Goal: Information Seeking & Learning: Find specific fact

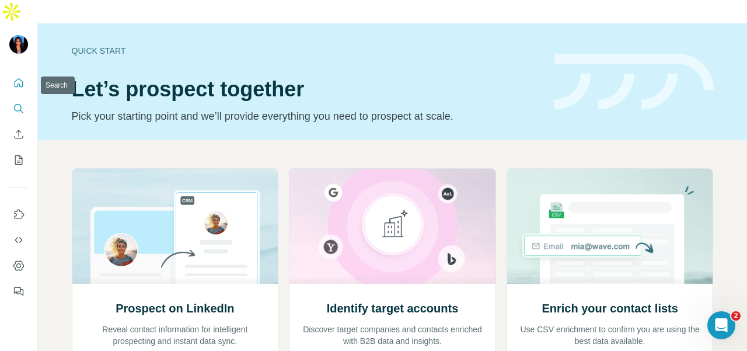
click at [23, 98] on button "Search" at bounding box center [18, 108] width 19 height 21
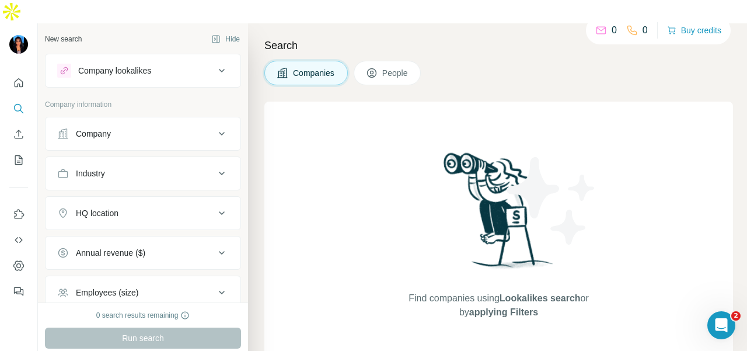
click at [85, 128] on div "Company" at bounding box center [93, 134] width 35 height 12
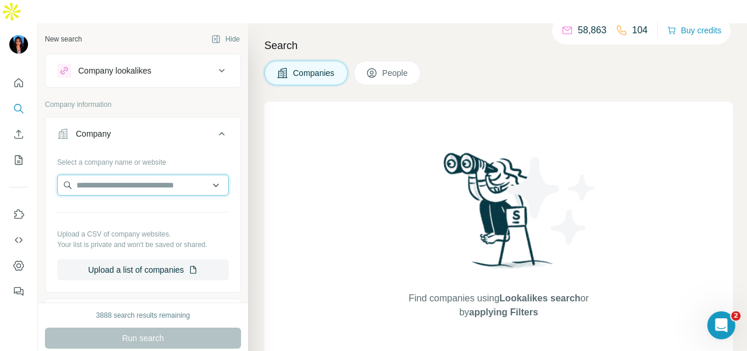
drag, startPoint x: 85, startPoint y: 146, endPoint x: 85, endPoint y: 161, distance: 15.2
click at [85, 175] on input "text" at bounding box center [143, 185] width 172 height 21
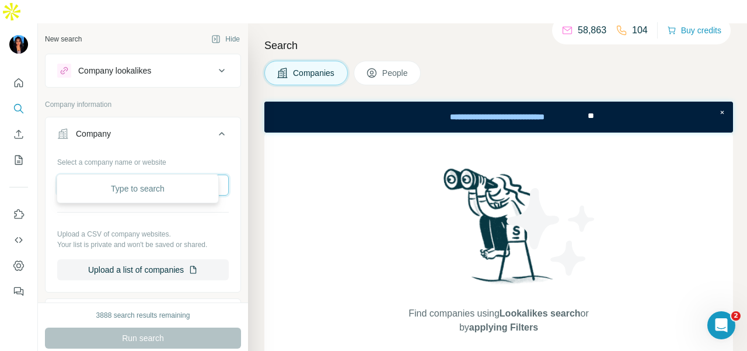
paste input "**********"
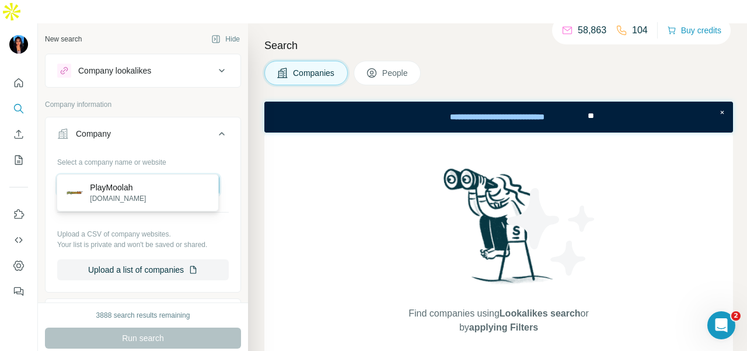
type input "**********"
click at [133, 202] on p "[DOMAIN_NAME]" at bounding box center [118, 198] width 56 height 11
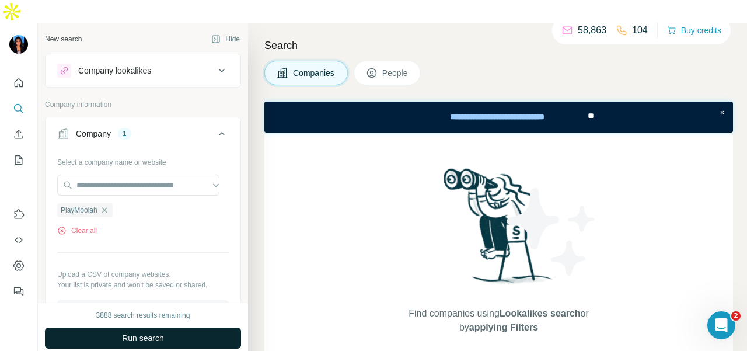
click at [207, 327] on button "Run search" at bounding box center [143, 337] width 196 height 21
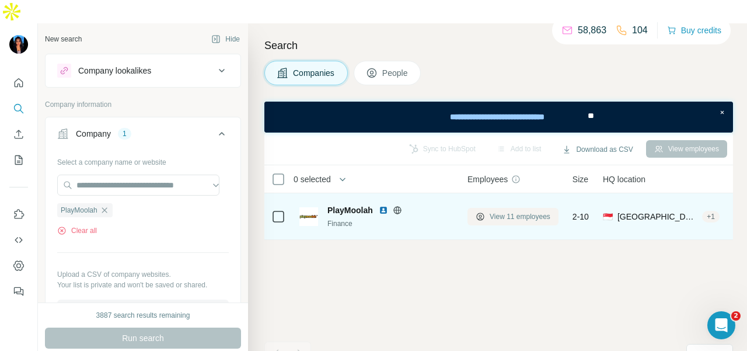
click at [485, 208] on button "View 11 employees" at bounding box center [513, 217] width 91 height 18
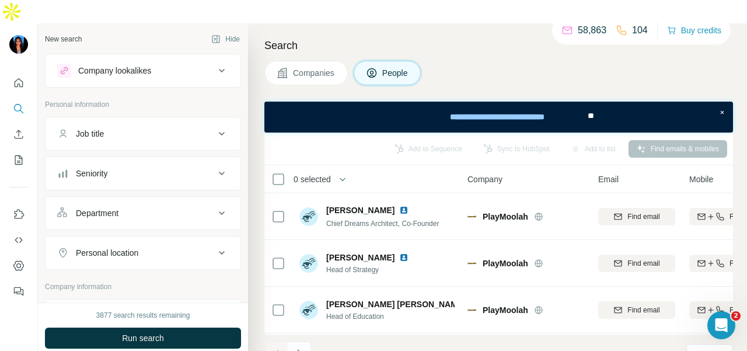
scroll to position [58, 0]
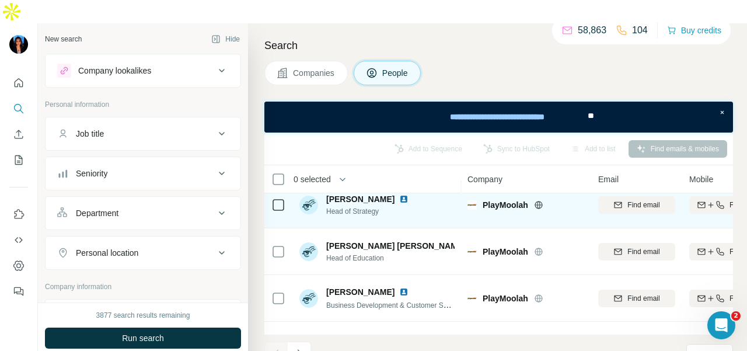
click at [399, 194] on img at bounding box center [403, 198] width 9 height 9
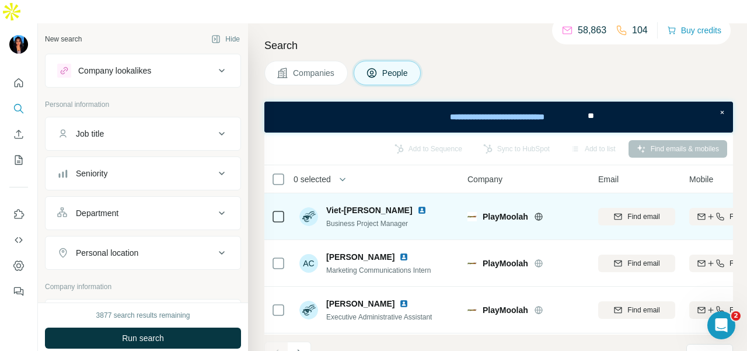
scroll to position [329, 0]
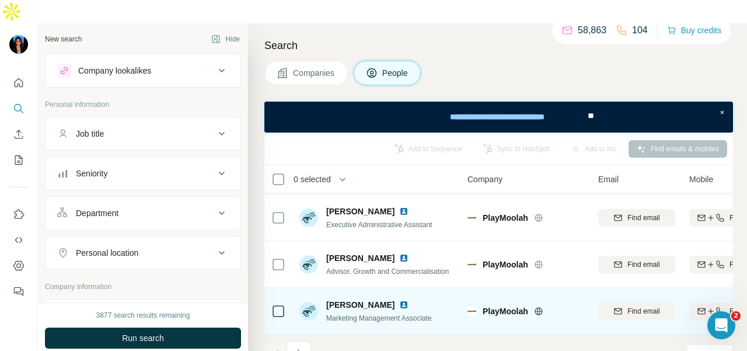
click at [406, 300] on img at bounding box center [403, 304] width 9 height 9
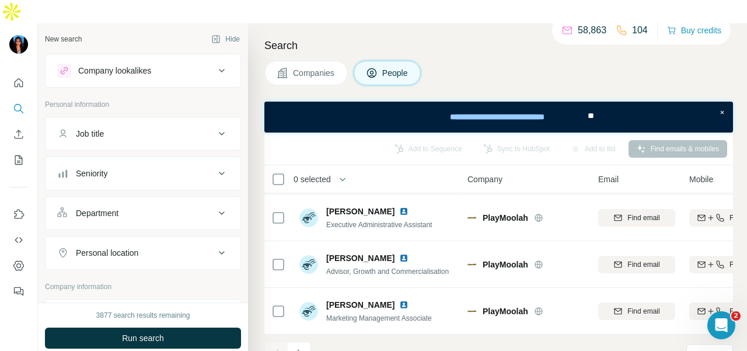
scroll to position [154, 0]
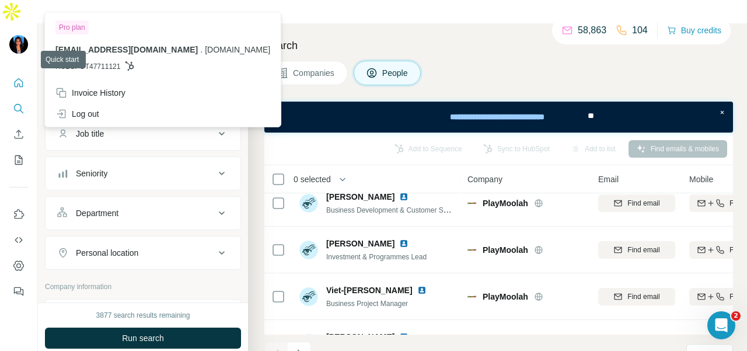
click at [19, 77] on icon "Quick start" at bounding box center [19, 83] width 12 height 12
